Goal: Navigation & Orientation: Understand site structure

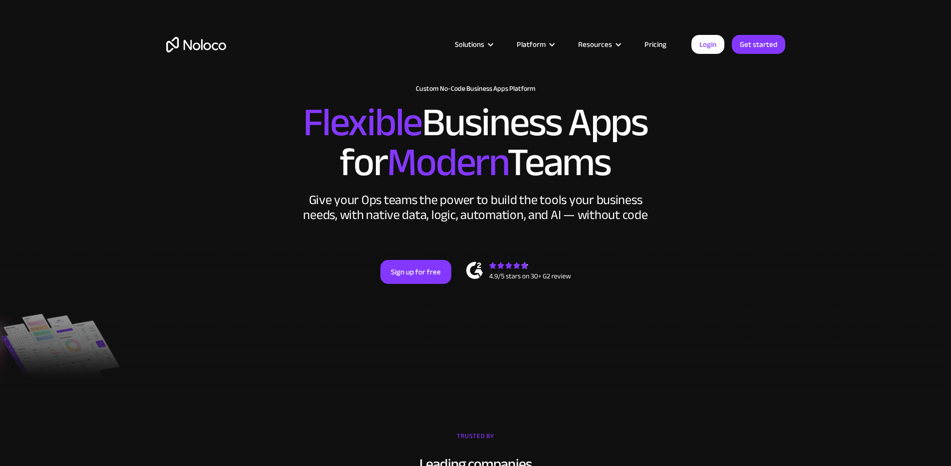
click at [655, 44] on link "Pricing" at bounding box center [655, 44] width 47 height 13
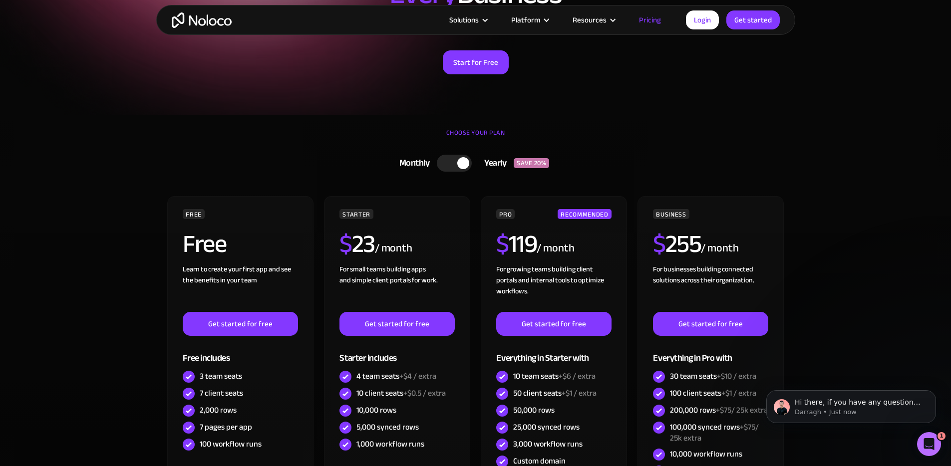
scroll to position [38, 0]
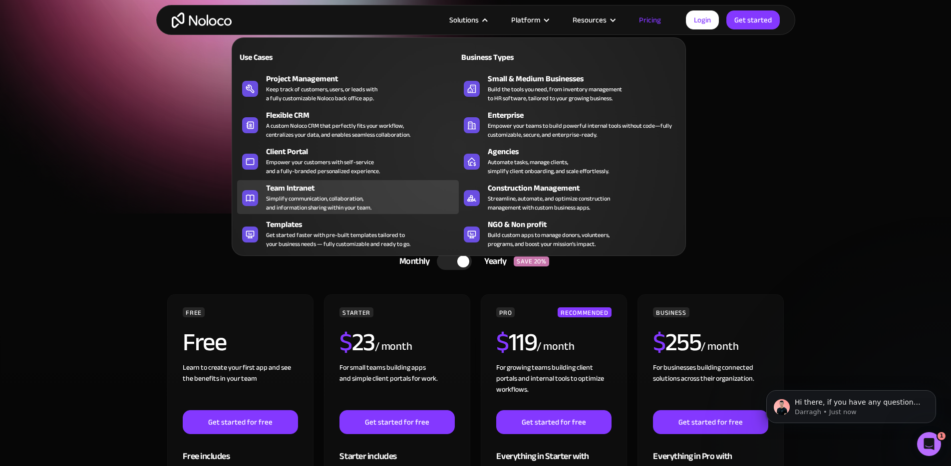
click at [299, 206] on div "Simplify communication, collaboration, and information sharing within your team." at bounding box center [318, 203] width 105 height 18
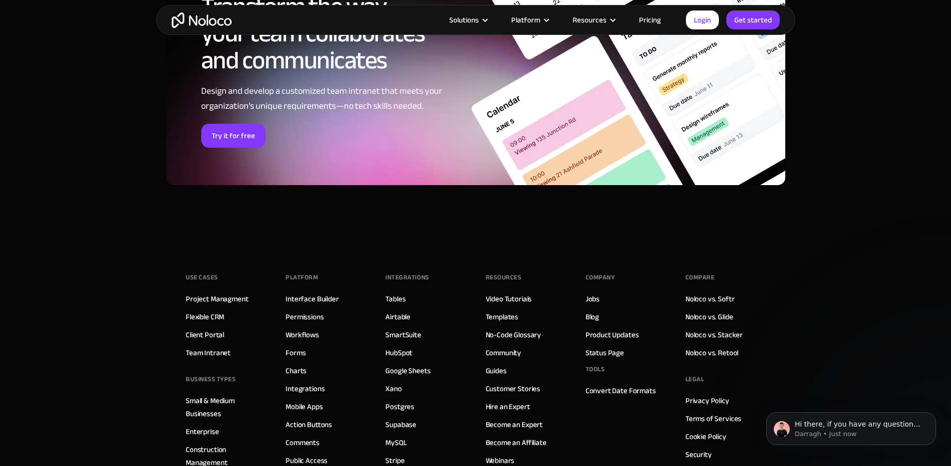
scroll to position [4160, 0]
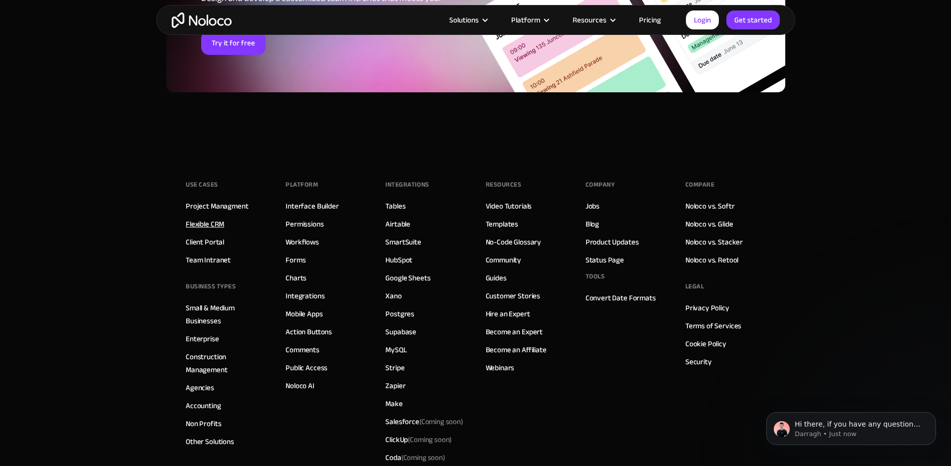
click at [219, 221] on link "Flexible CRM" at bounding box center [205, 224] width 38 height 13
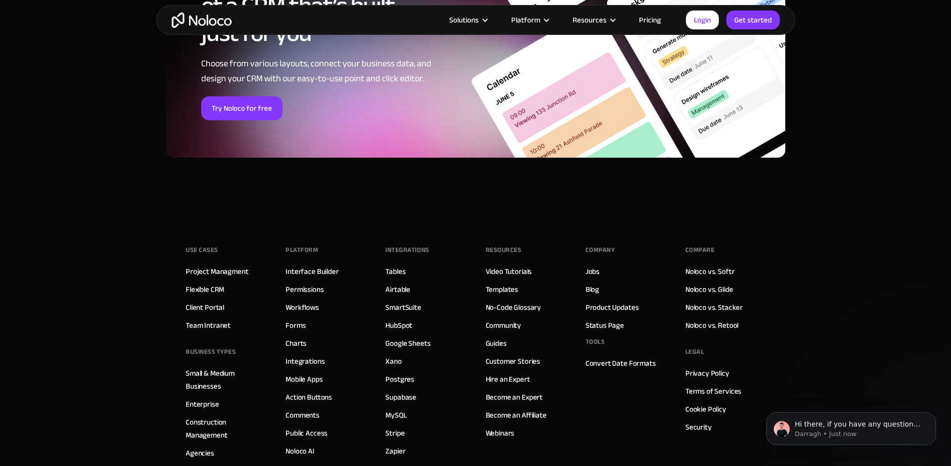
scroll to position [4256, 0]
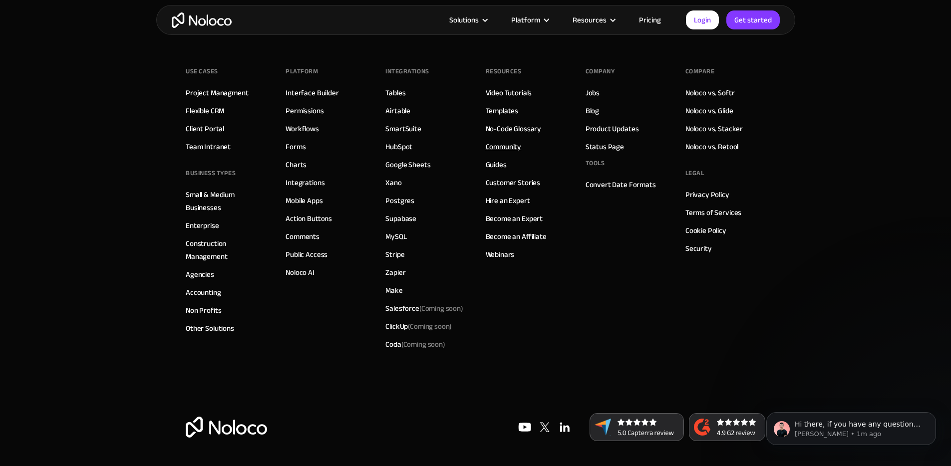
click at [516, 143] on link "Community" at bounding box center [504, 146] width 36 height 13
